Goal: Task Accomplishment & Management: Use online tool/utility

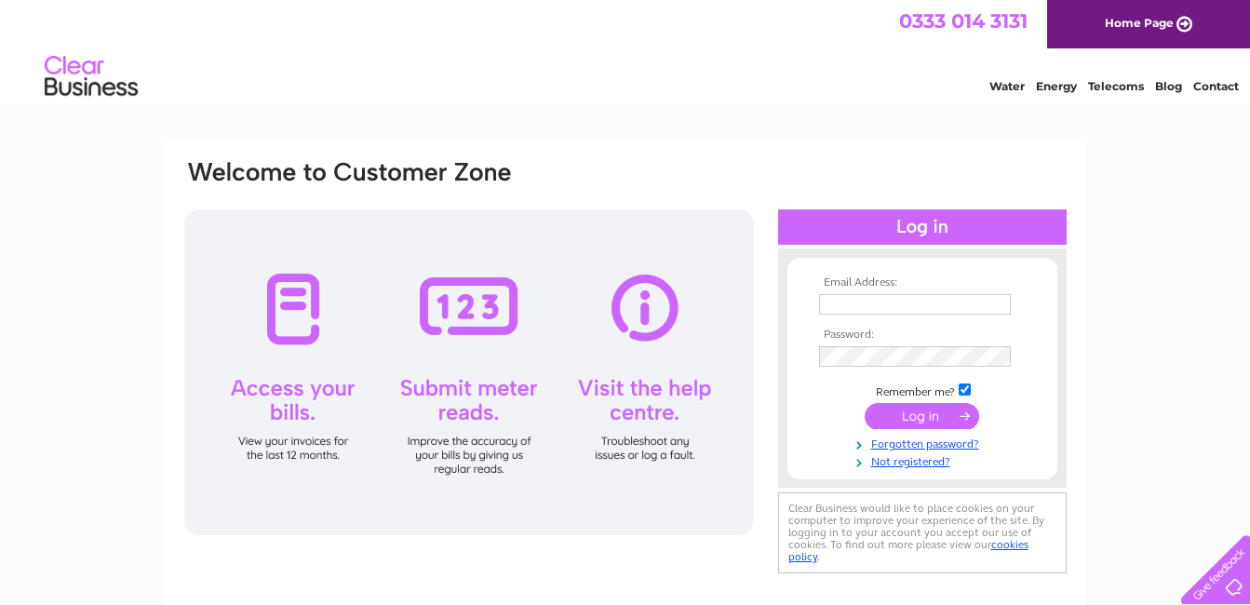
type input "isabelcranston149@btinternet.com"
click at [921, 417] on input "submit" at bounding box center [922, 416] width 114 height 26
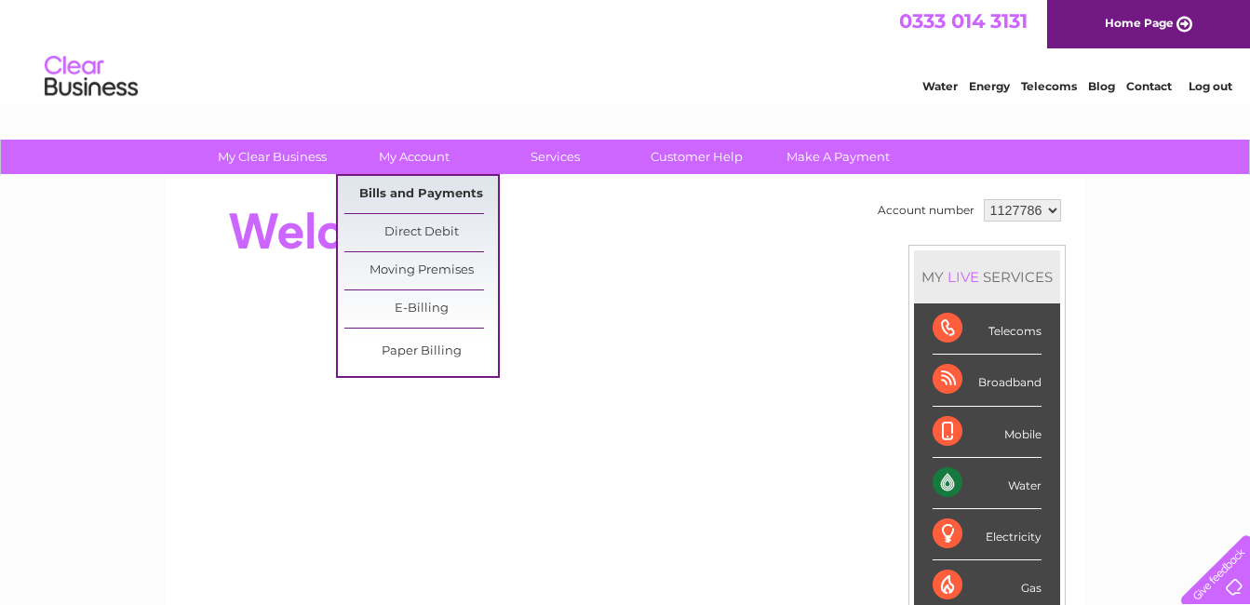
click at [415, 191] on link "Bills and Payments" at bounding box center [421, 194] width 154 height 37
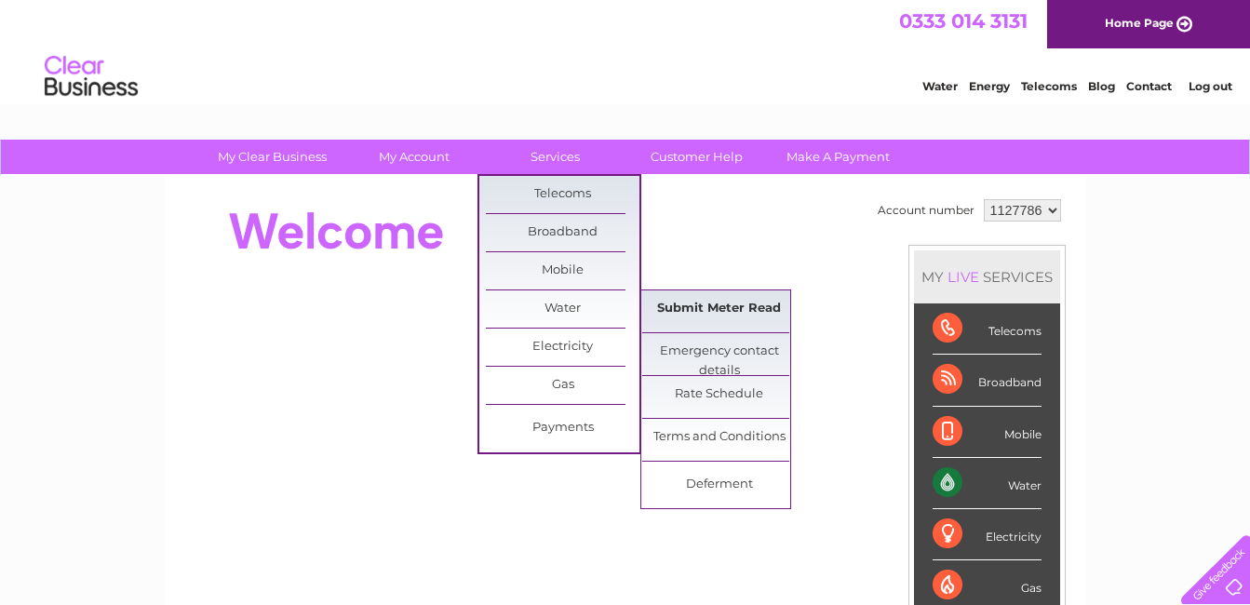
click at [731, 313] on link "Submit Meter Read" at bounding box center [719, 308] width 154 height 37
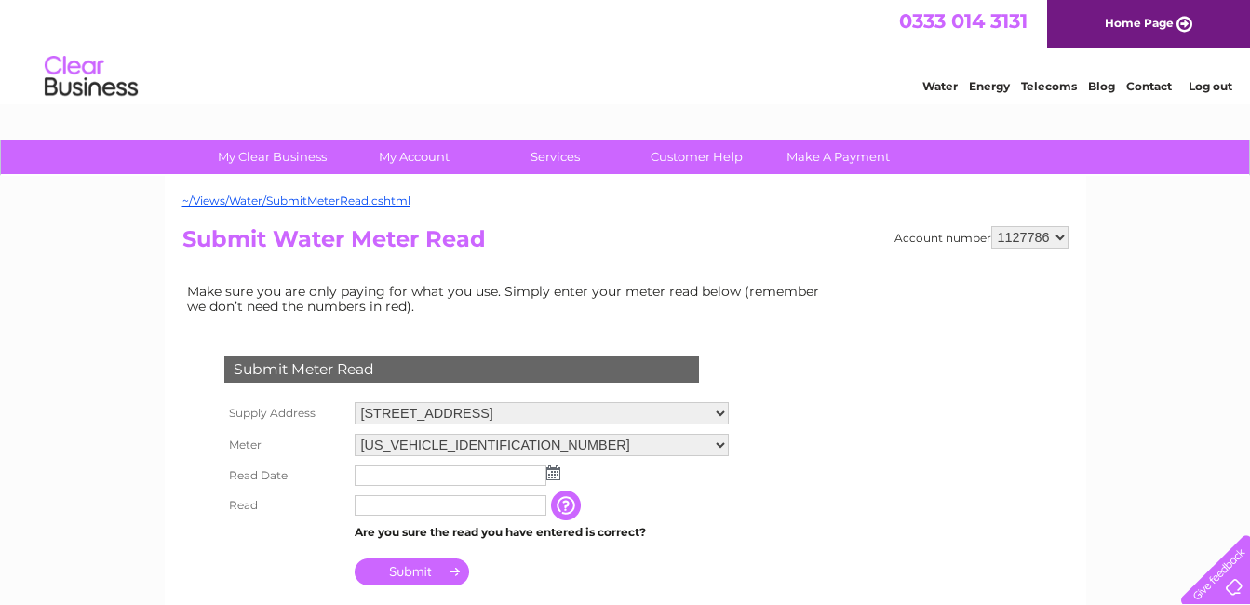
click at [548, 474] on img at bounding box center [553, 472] width 14 height 15
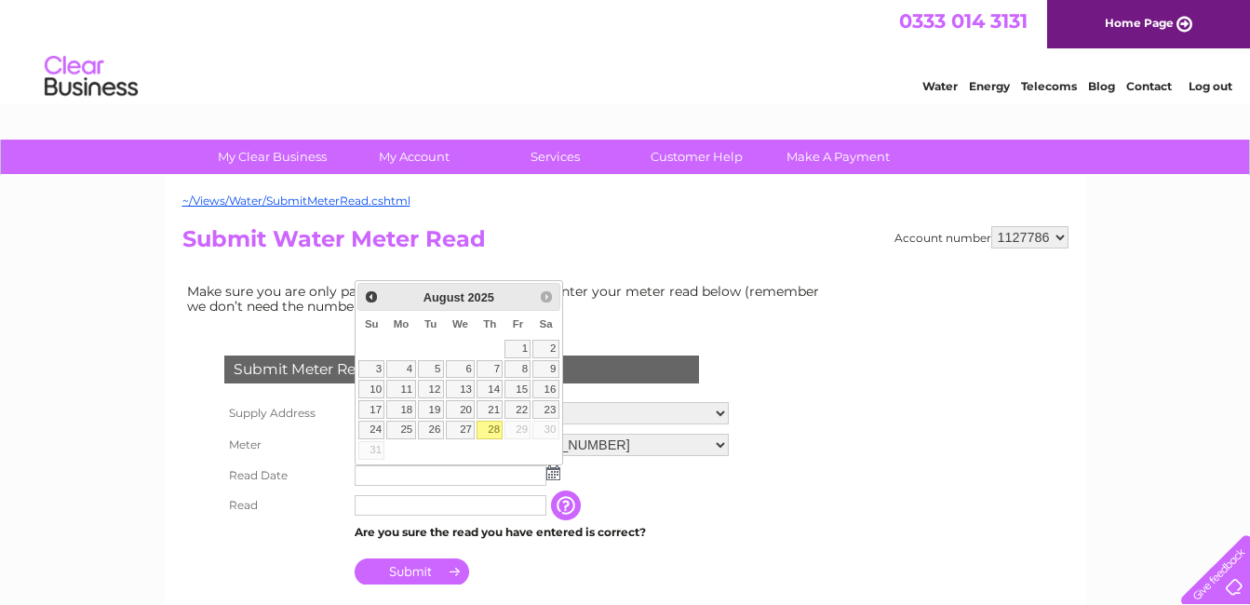
click at [499, 427] on link "28" at bounding box center [490, 430] width 26 height 19
type input "[DATE]"
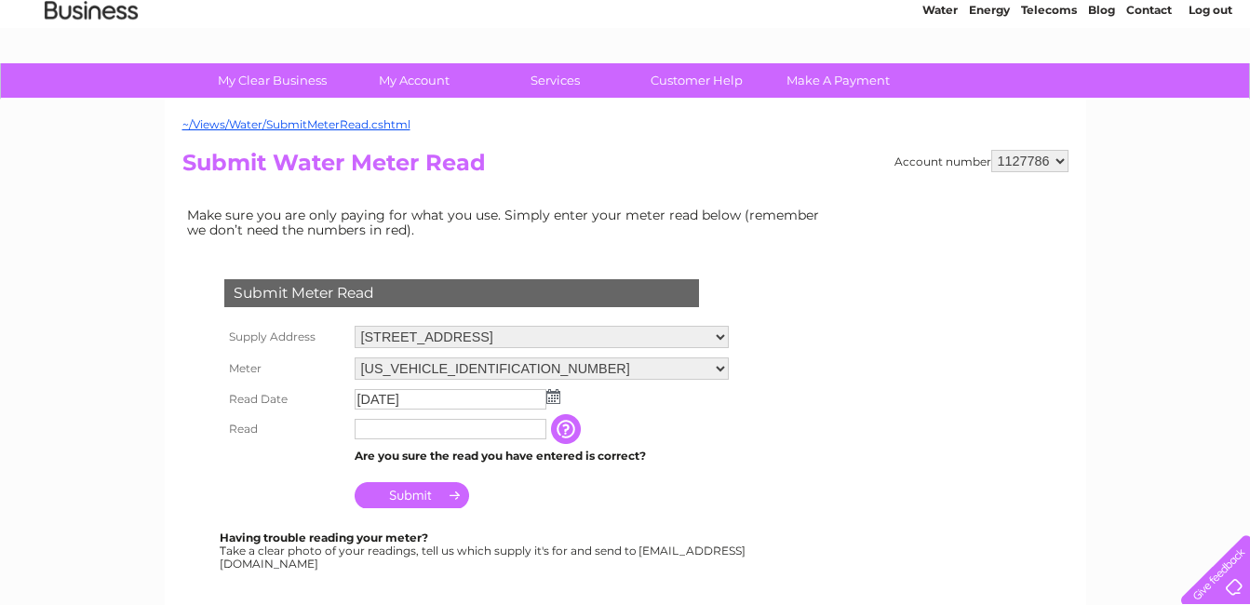
scroll to position [93, 0]
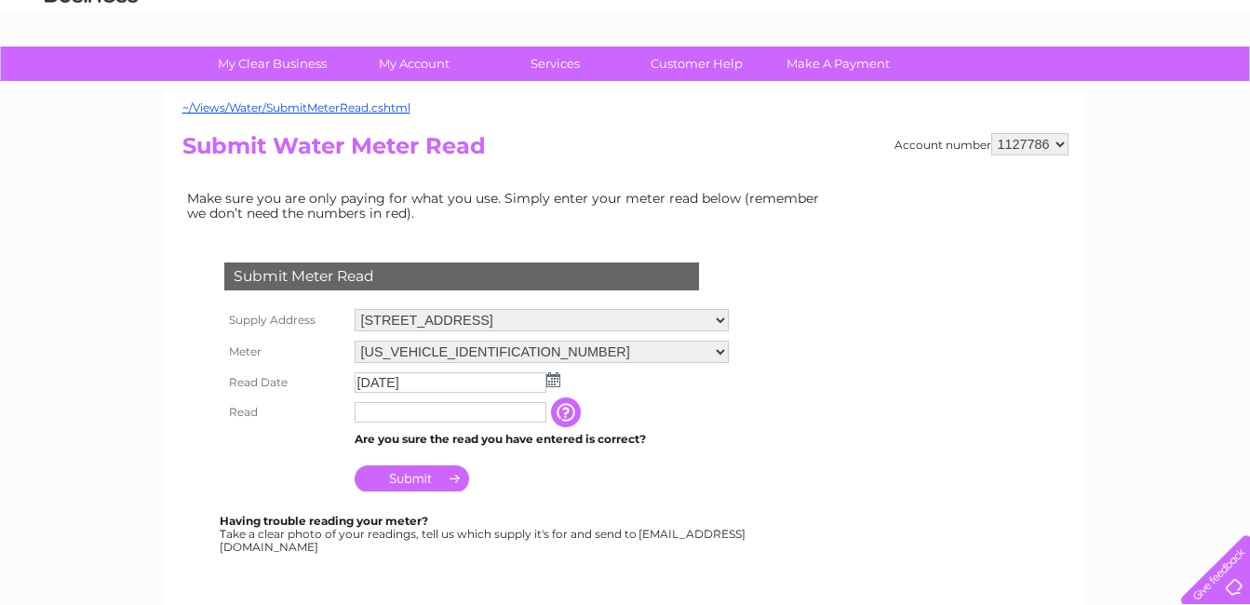
click at [380, 413] on input "text" at bounding box center [451, 412] width 192 height 20
type input "00398"
click at [400, 490] on input "Submit" at bounding box center [412, 478] width 114 height 26
click at [410, 477] on input "Submit" at bounding box center [412, 478] width 114 height 26
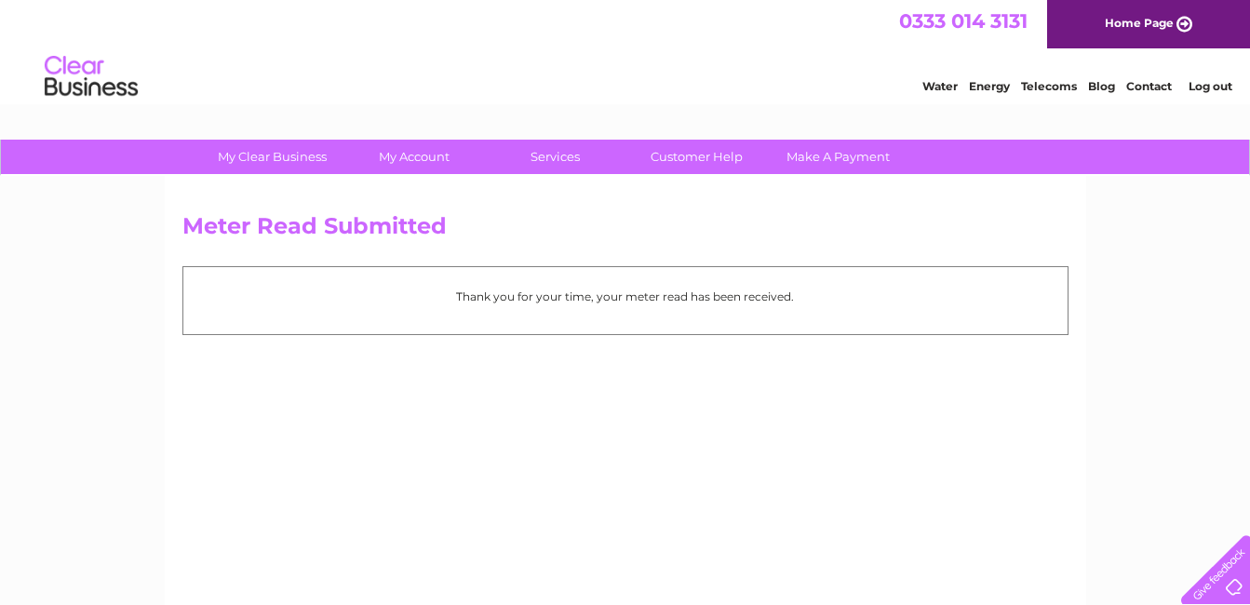
click at [1208, 87] on link "Log out" at bounding box center [1211, 86] width 44 height 14
